Goal: Check status: Check status

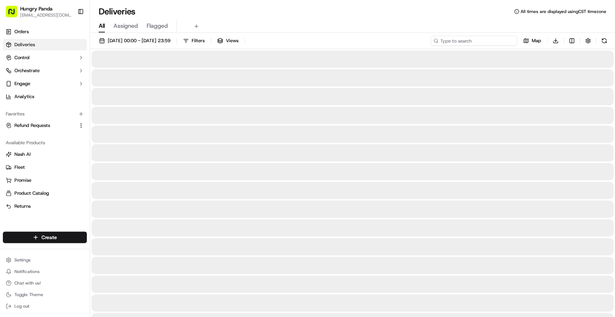
click at [474, 41] on input at bounding box center [474, 41] width 86 height 10
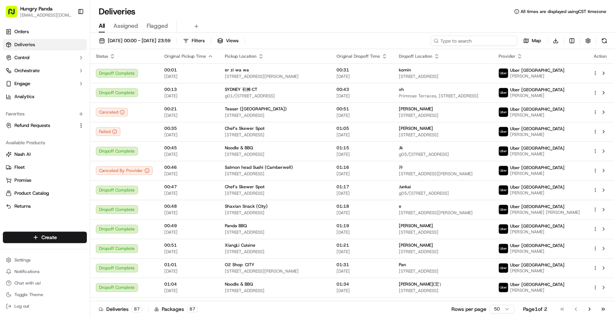
paste input "4338270268356702431969"
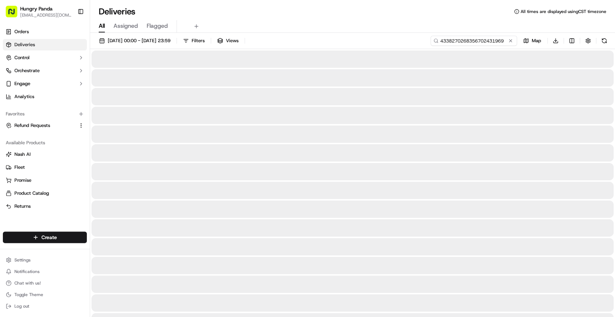
type input "4338270268356702431969"
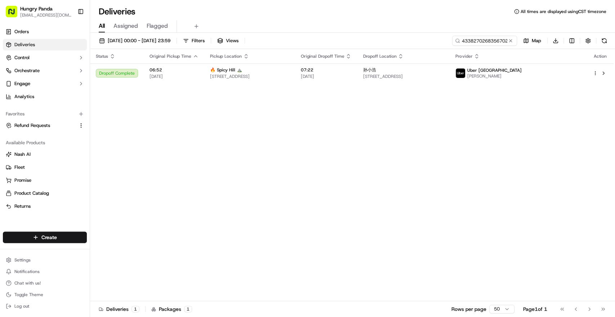
click at [357, 61] on th "Original Dropoff Time" at bounding box center [326, 56] width 62 height 14
click at [351, 67] on span "07:22" at bounding box center [326, 70] width 51 height 6
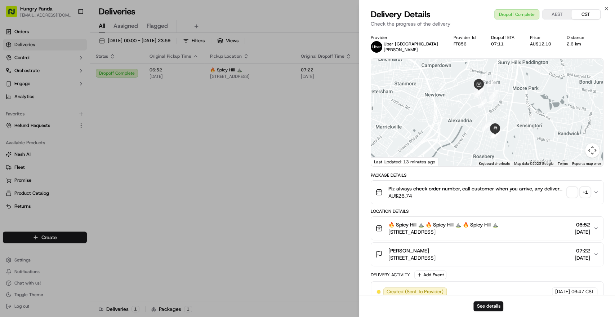
click at [592, 194] on div "Plz always check order number, call customer when you arrive, any delivery issu…" at bounding box center [485, 192] width 218 height 14
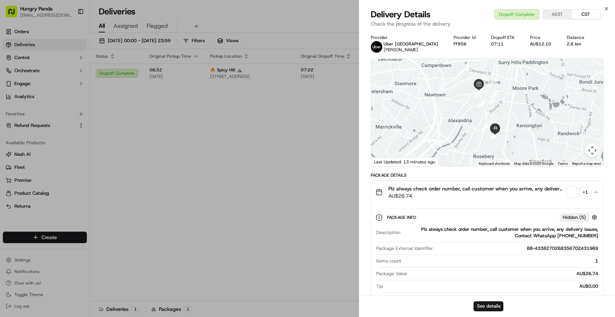
click at [584, 192] on div "+ 1" at bounding box center [585, 192] width 10 height 10
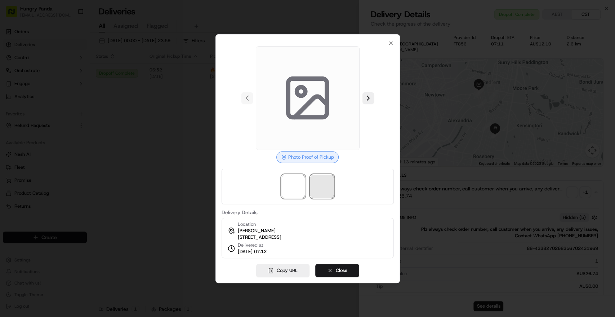
click at [319, 180] on span at bounding box center [322, 186] width 23 height 23
